Goal: Information Seeking & Learning: Learn about a topic

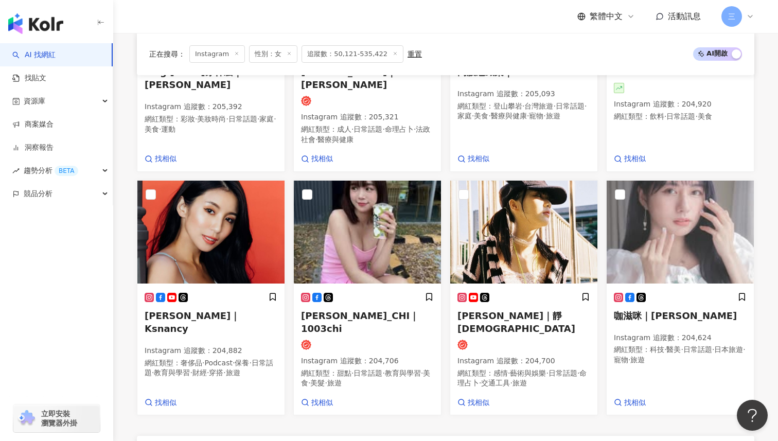
scroll to position [602, 0]
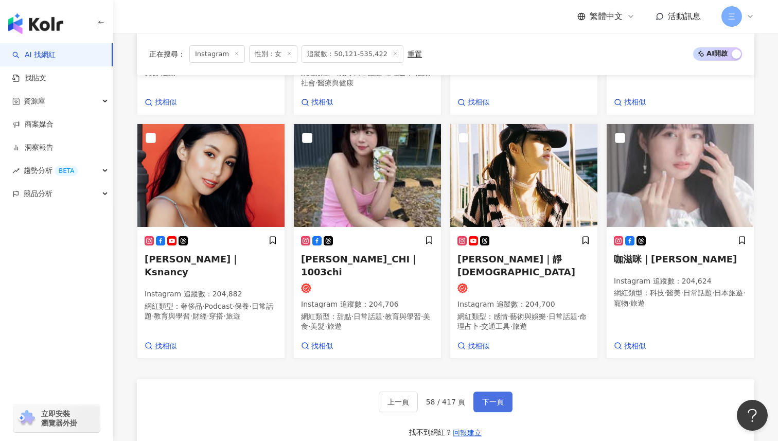
click at [497, 398] on span "下一頁" at bounding box center [493, 402] width 22 height 8
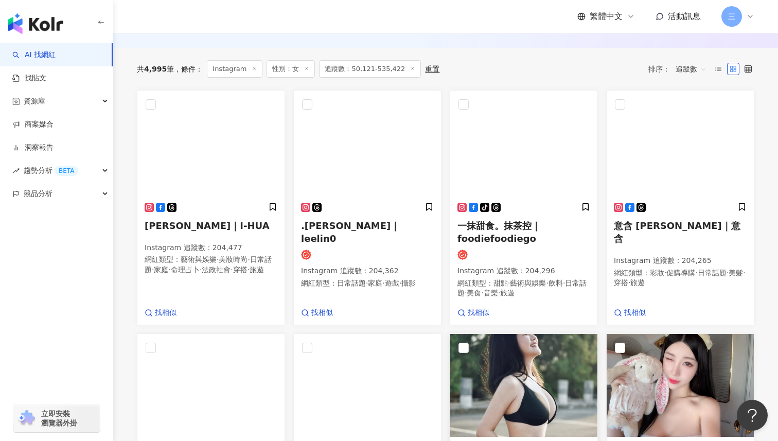
scroll to position [130, 0]
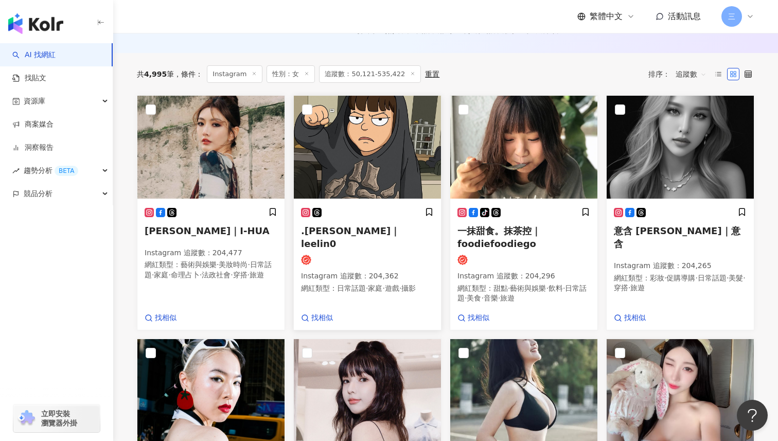
click at [351, 229] on span ".李芷霖｜leelin0" at bounding box center [350, 237] width 99 height 24
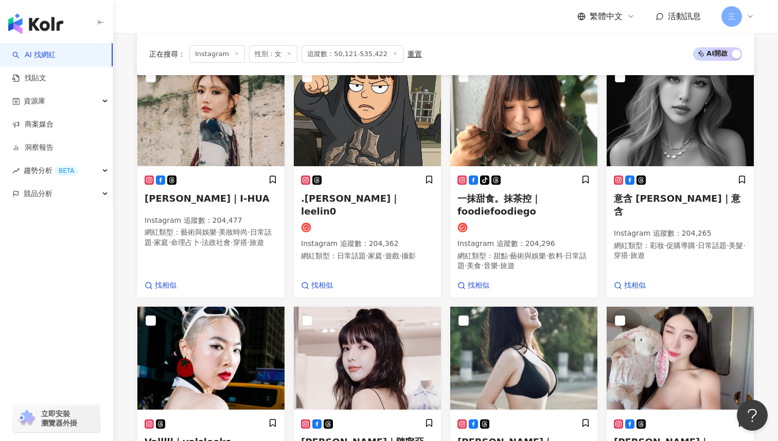
scroll to position [163, 0]
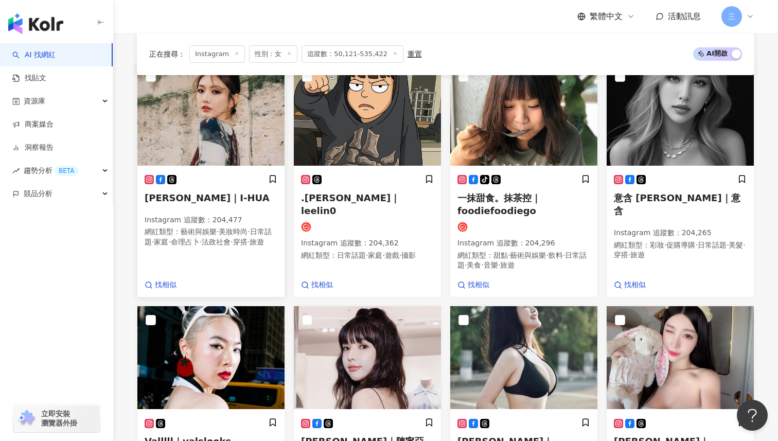
click at [182, 199] on span "吳宜樺｜I-HUA" at bounding box center [207, 197] width 125 height 11
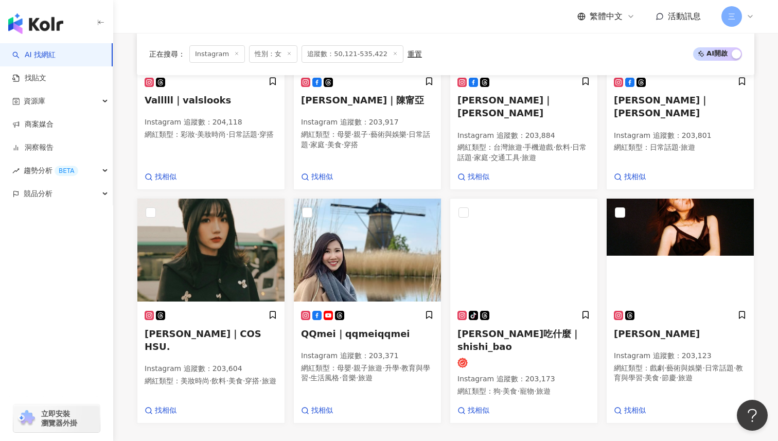
scroll to position [542, 0]
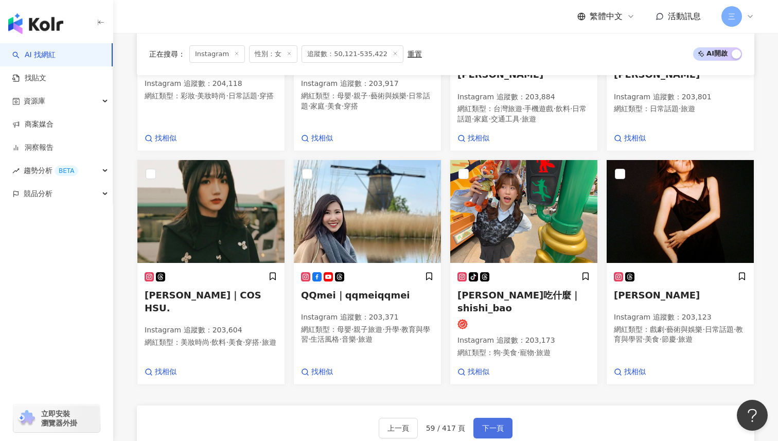
click at [502, 424] on span "下一頁" at bounding box center [493, 428] width 22 height 8
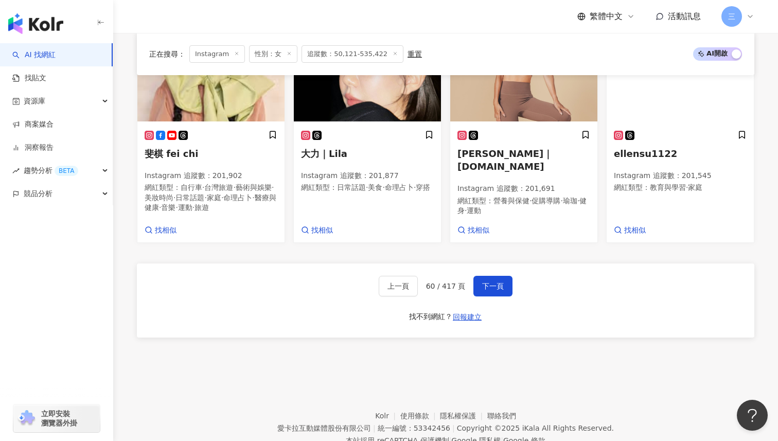
scroll to position [691, 0]
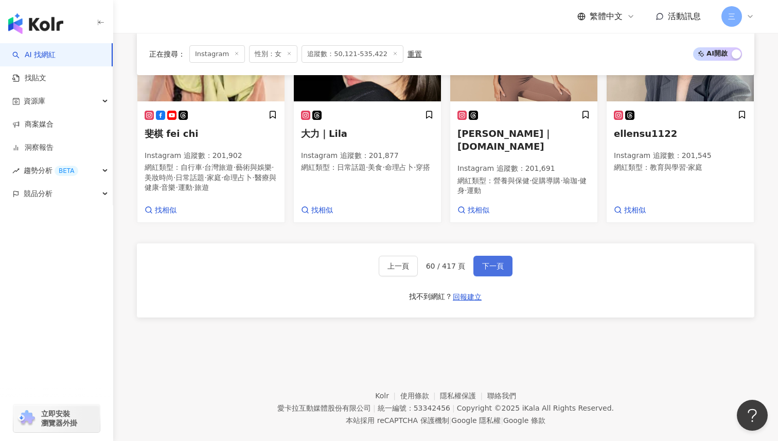
click at [485, 262] on span "下一頁" at bounding box center [493, 266] width 22 height 8
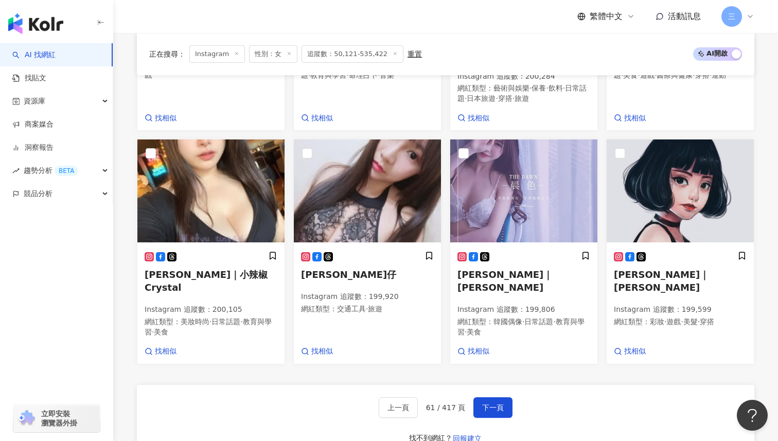
scroll to position [569, 0]
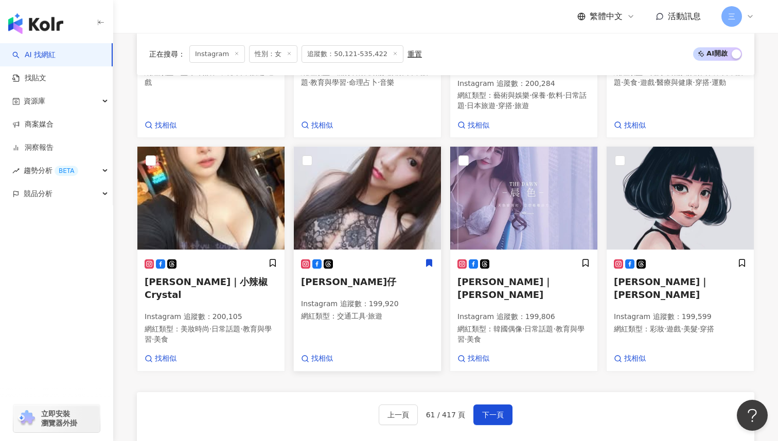
click at [320, 276] on span "[PERSON_NAME]仔" at bounding box center [348, 281] width 95 height 11
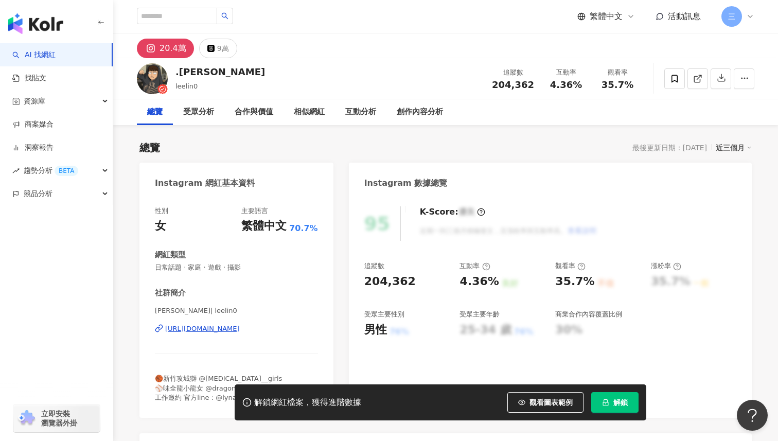
click at [240, 329] on div "https://www.instagram.com/leelin0/" at bounding box center [202, 328] width 75 height 9
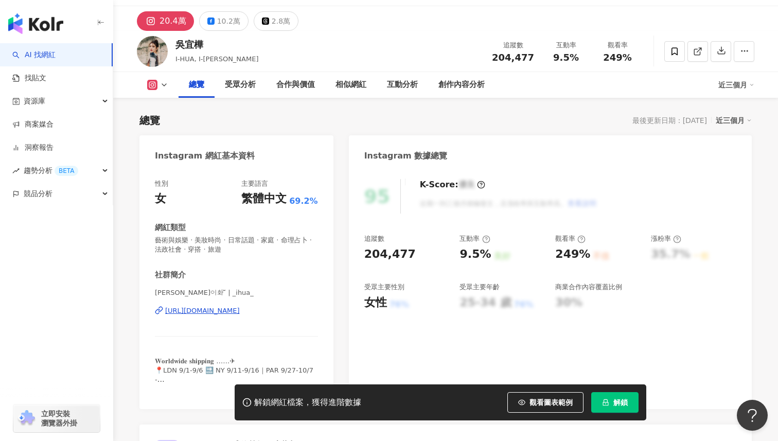
scroll to position [58, 0]
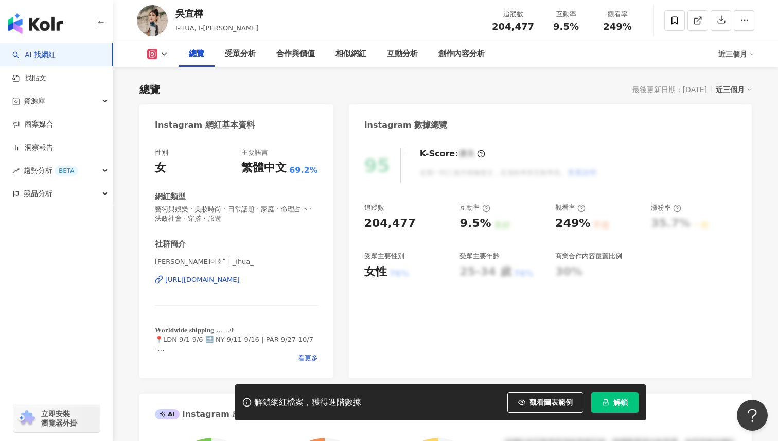
click at [230, 281] on div "https://www.instagram.com/_ihua_/" at bounding box center [202, 279] width 75 height 9
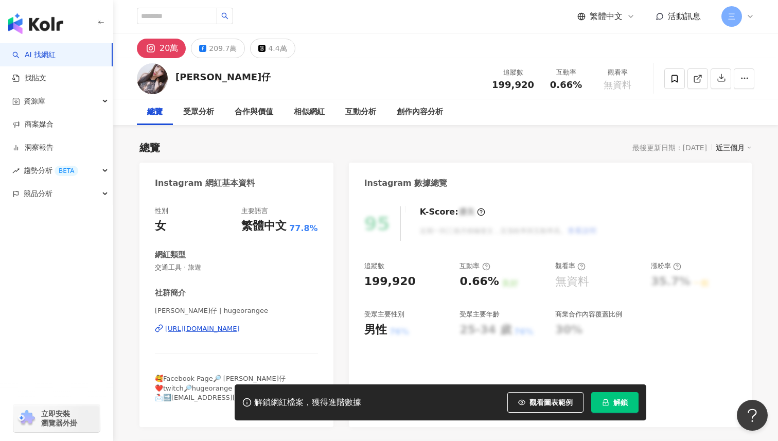
scroll to position [40, 0]
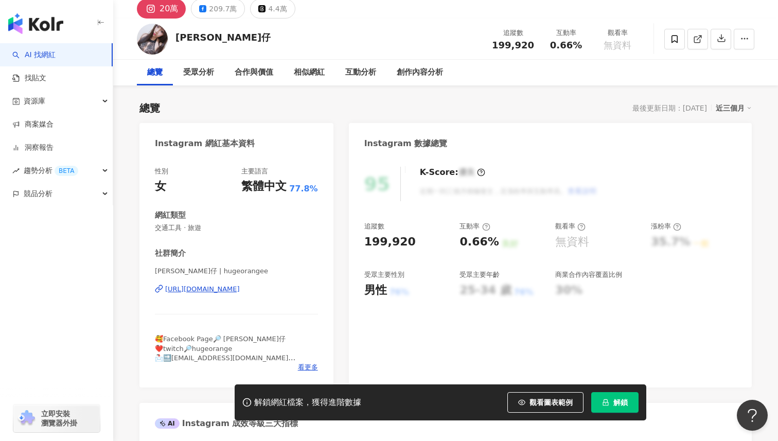
click at [240, 291] on div "[URL][DOMAIN_NAME]" at bounding box center [202, 289] width 75 height 9
